Goal: Task Accomplishment & Management: Manage account settings

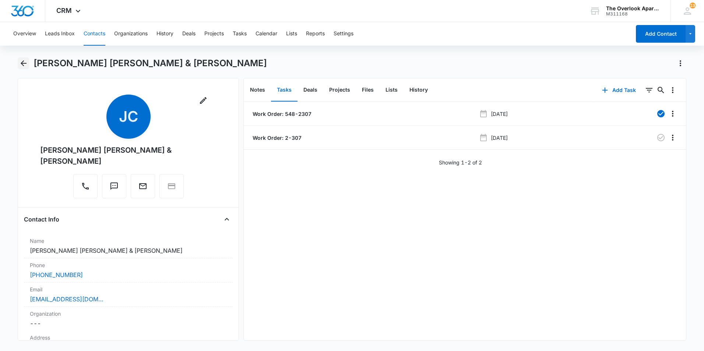
click at [27, 64] on icon "Back" at bounding box center [23, 63] width 9 height 9
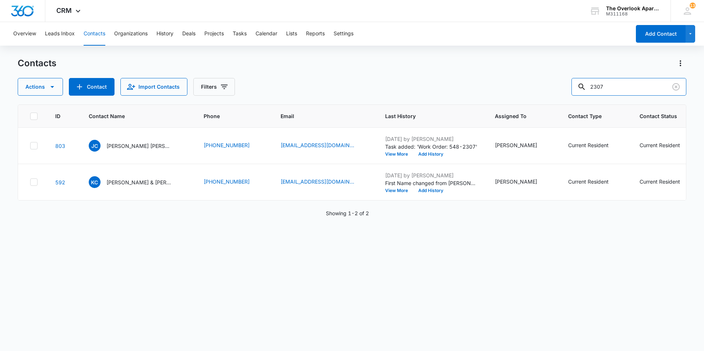
drag, startPoint x: 630, startPoint y: 90, endPoint x: 494, endPoint y: 84, distance: 135.3
click at [495, 88] on div "Actions Contact Import Contacts Filters 2307" at bounding box center [352, 87] width 669 height 18
type input "2"
type input "9302"
click at [131, 148] on p "[PERSON_NAME], [PERSON_NAME]" at bounding box center [139, 146] width 66 height 8
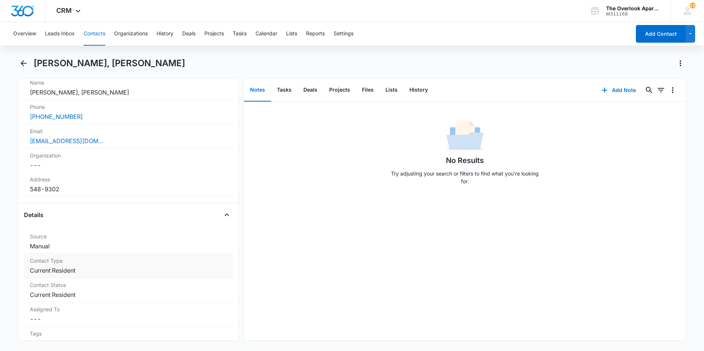
scroll to position [111, 0]
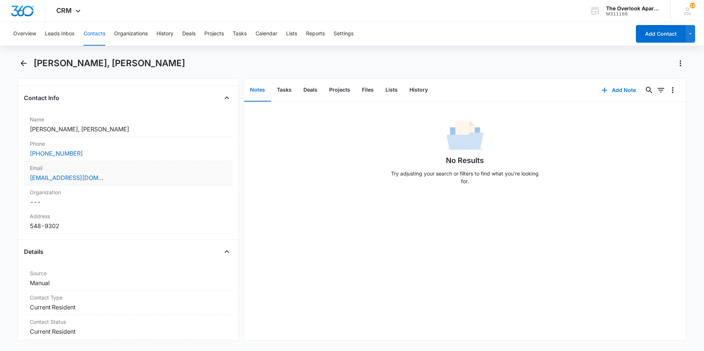
click at [110, 178] on div "[EMAIL_ADDRESS][DOMAIN_NAME]" at bounding box center [128, 178] width 197 height 9
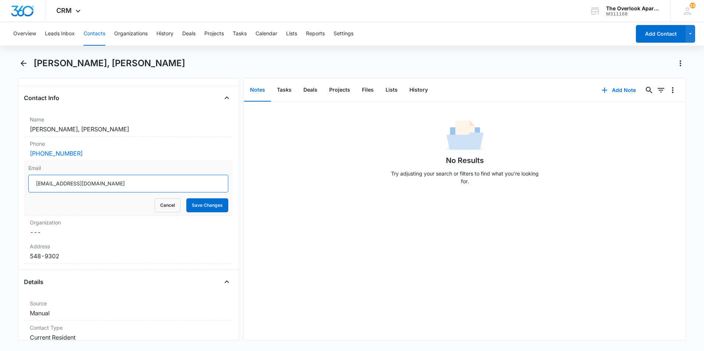
drag, startPoint x: 123, startPoint y: 182, endPoint x: 30, endPoint y: 183, distance: 92.8
click at [30, 183] on input "[EMAIL_ADDRESS][DOMAIN_NAME]" at bounding box center [128, 184] width 200 height 18
click at [343, 186] on div "No Results Try adjusting your search or filters to find what you’re looking for." at bounding box center [465, 154] width 442 height 73
click at [191, 206] on button "Save Changes" at bounding box center [207, 206] width 42 height 14
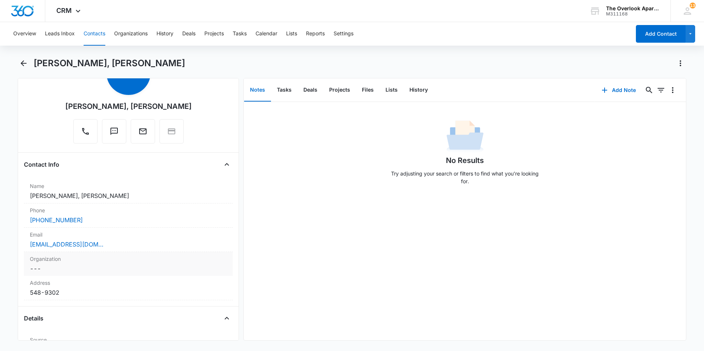
scroll to position [0, 0]
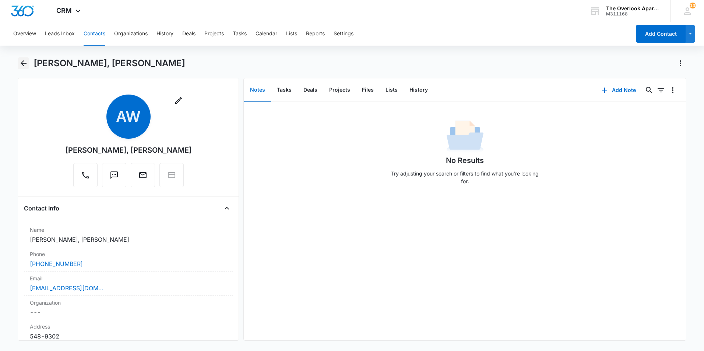
click at [21, 64] on icon "Back" at bounding box center [24, 63] width 6 height 6
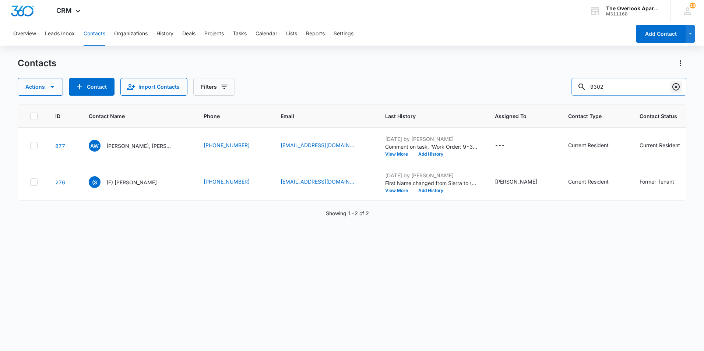
click at [675, 86] on icon "Clear" at bounding box center [676, 86] width 7 height 7
